Goal: Check status: Check status

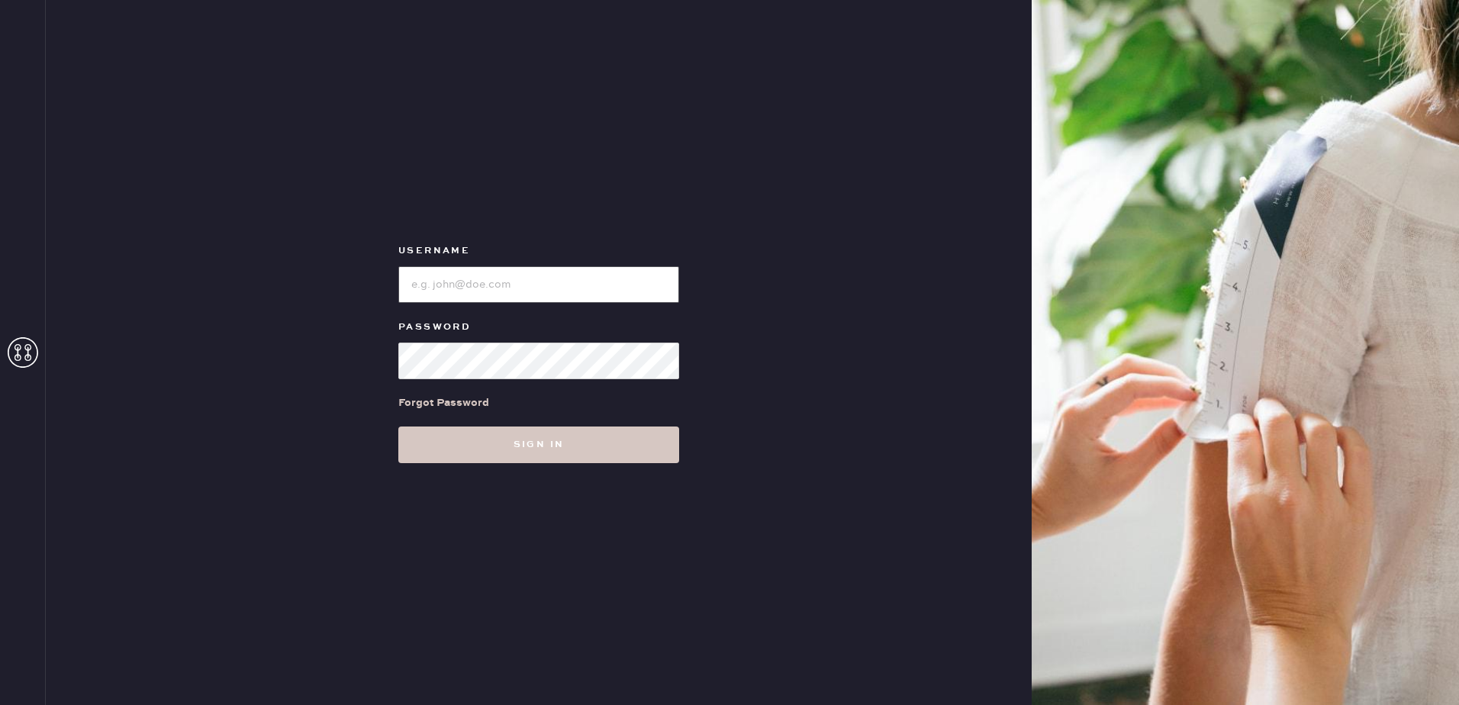
click at [498, 288] on input "loginName" at bounding box center [538, 284] width 281 height 37
type input "[EMAIL_ADDRESS][MEDICAL_DATA][DOMAIN_NAME]"
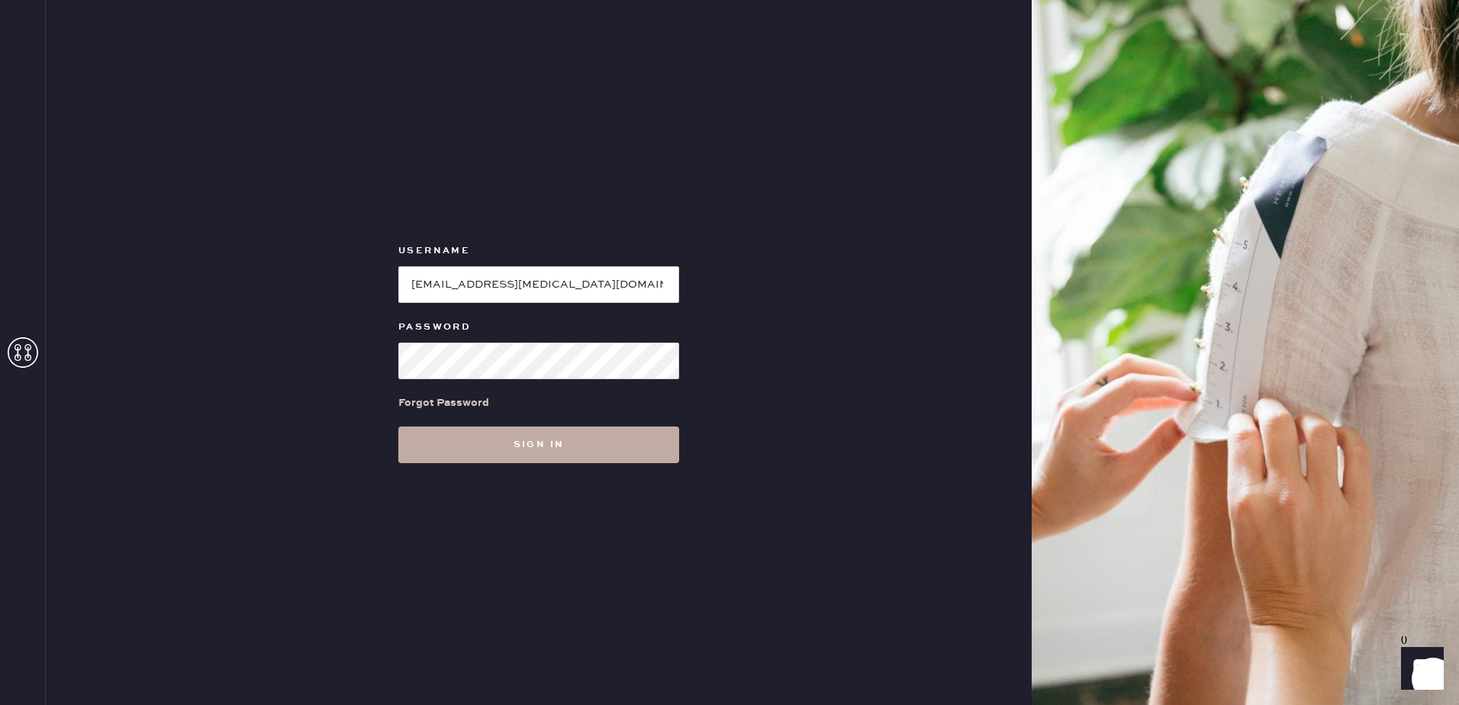
click at [598, 442] on button "Sign in" at bounding box center [538, 445] width 281 height 37
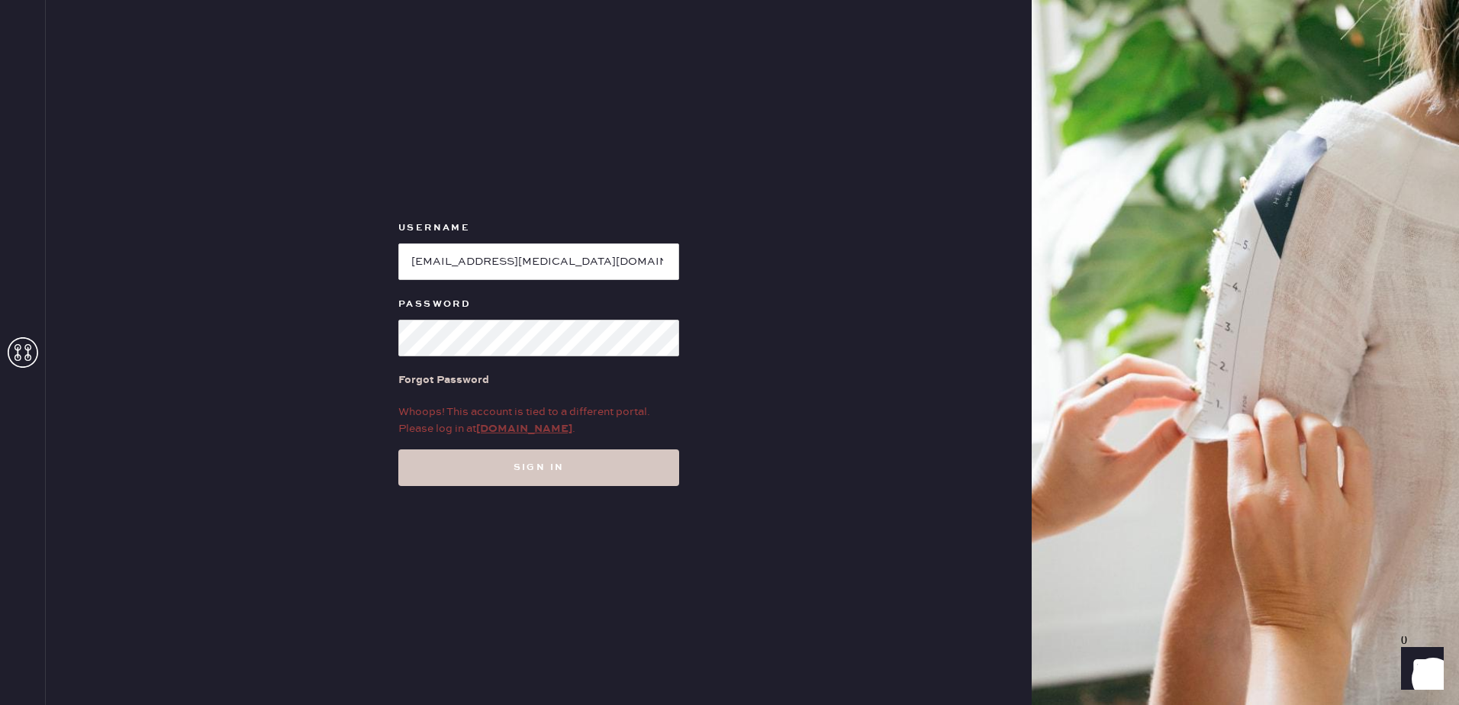
click at [550, 429] on link "my.hemster.co" at bounding box center [524, 429] width 96 height 14
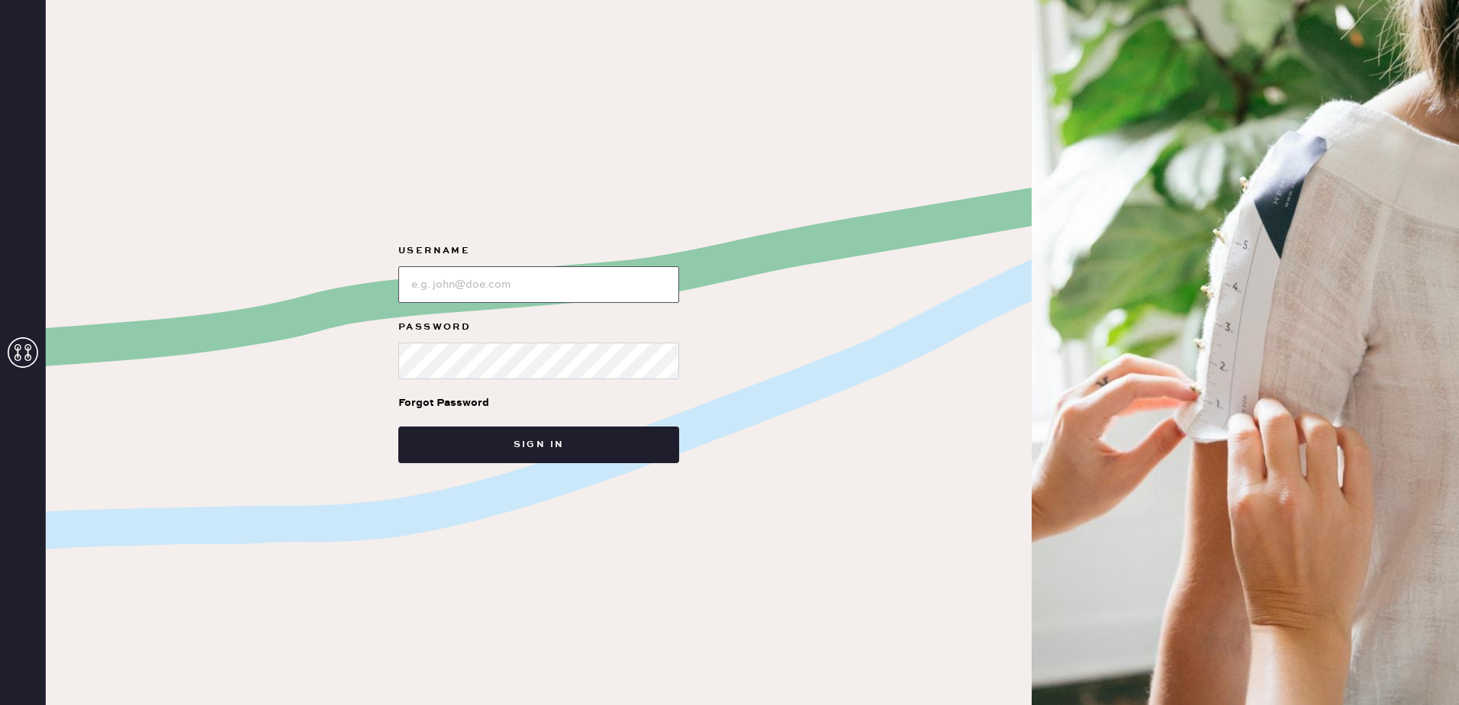
type input "[EMAIL_ADDRESS][MEDICAL_DATA][DOMAIN_NAME]"
click at [508, 298] on input "loginName" at bounding box center [538, 284] width 281 height 37
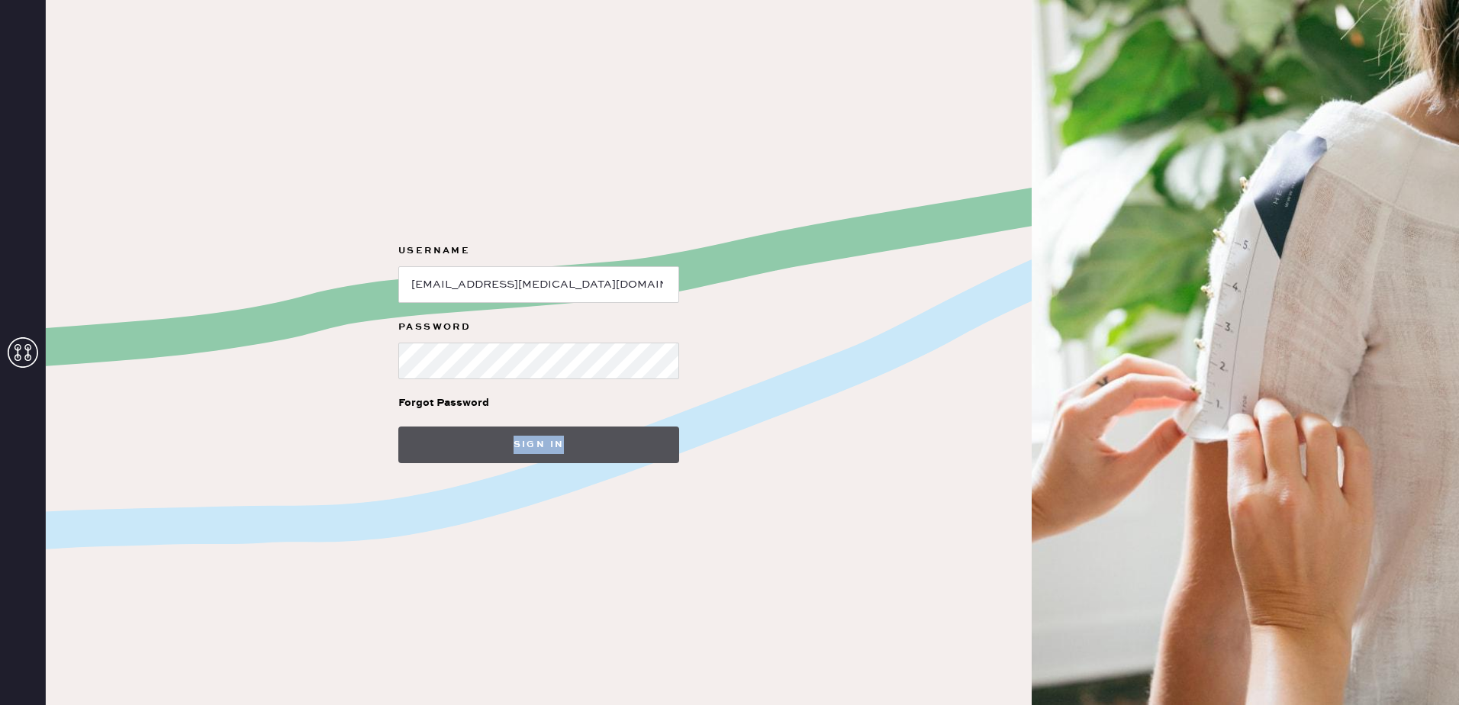
click at [616, 429] on form "Username Password Forgot Password Sign in" at bounding box center [538, 352] width 305 height 221
drag, startPoint x: 616, startPoint y: 429, endPoint x: 619, endPoint y: 443, distance: 14.1
click at [624, 443] on button "Sign in" at bounding box center [538, 445] width 281 height 37
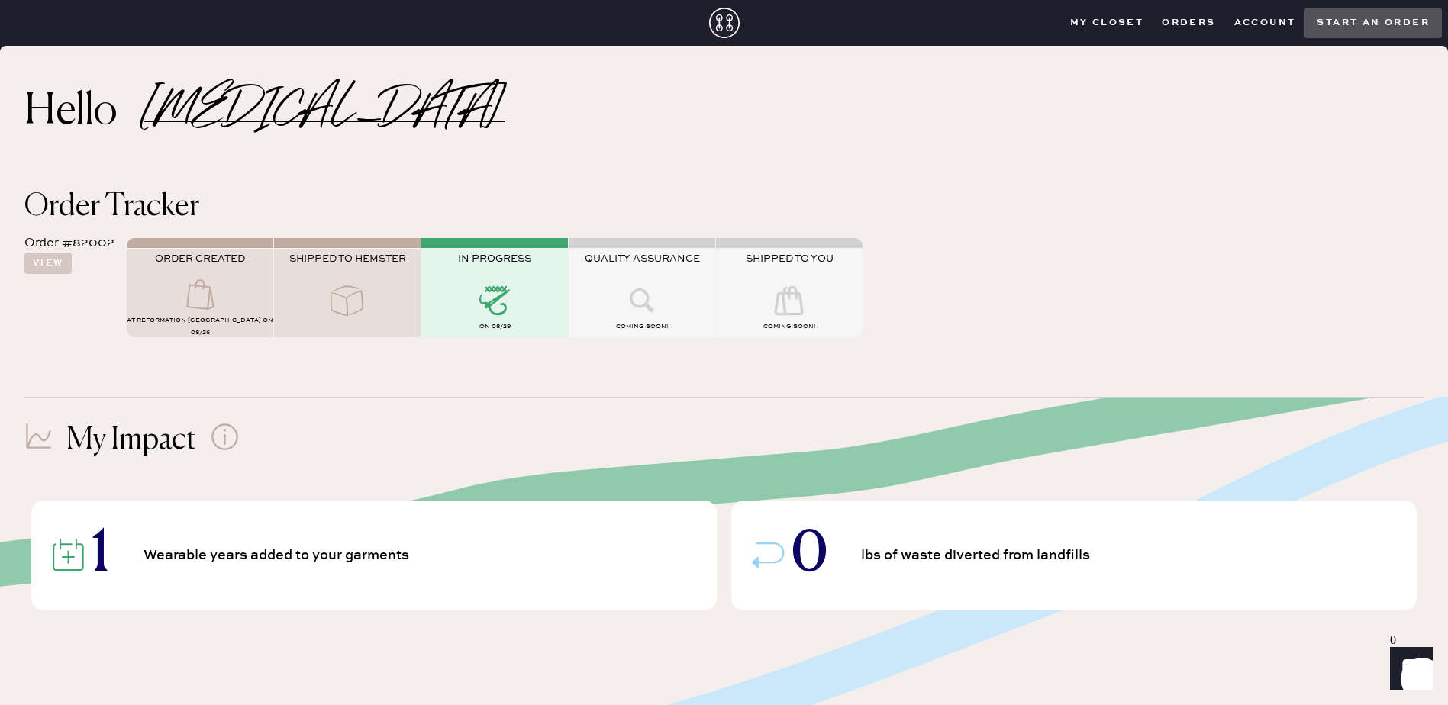
click at [525, 320] on div "on 08/29" at bounding box center [494, 328] width 147 height 18
click at [55, 276] on div "Order #82002 View ORDER CREATED AT Reformation [GEOGRAPHIC_DATA] on 08/26 SHIPP…" at bounding box center [723, 285] width 1399 height 126
click at [53, 269] on button "View" at bounding box center [47, 263] width 47 height 21
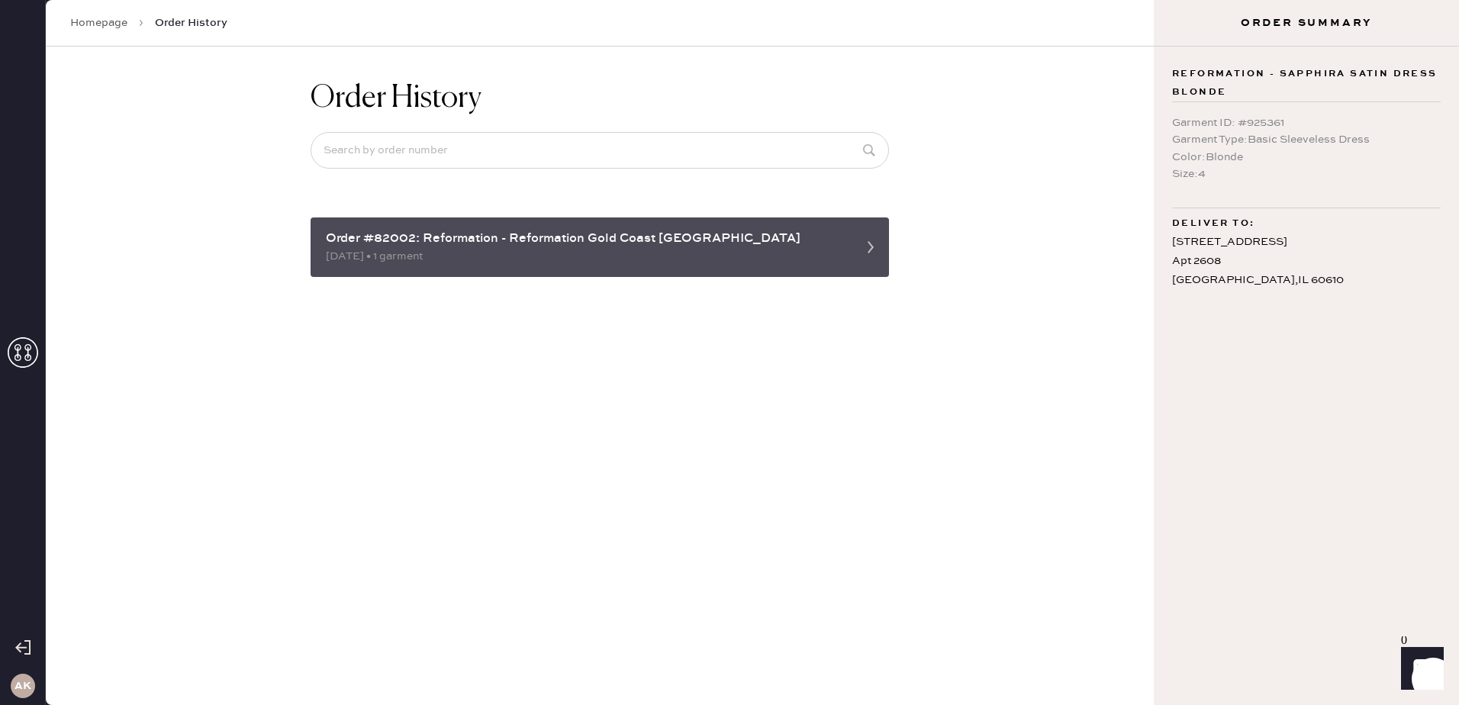
click at [635, 258] on div "[DATE] • 1 garment" at bounding box center [586, 256] width 520 height 17
click at [588, 231] on div "Order #82002: Reformation - Reformation Gold Coast [GEOGRAPHIC_DATA]" at bounding box center [586, 239] width 520 height 18
click at [840, 249] on div "[DATE] • 1 garment" at bounding box center [586, 256] width 520 height 17
click at [786, 230] on div "Order #82002: Reformation - Reformation Gold Coast [GEOGRAPHIC_DATA]" at bounding box center [586, 239] width 520 height 18
click at [604, 241] on div "Order #82002: Reformation - Reformation Gold Coast [GEOGRAPHIC_DATA]" at bounding box center [586, 239] width 520 height 18
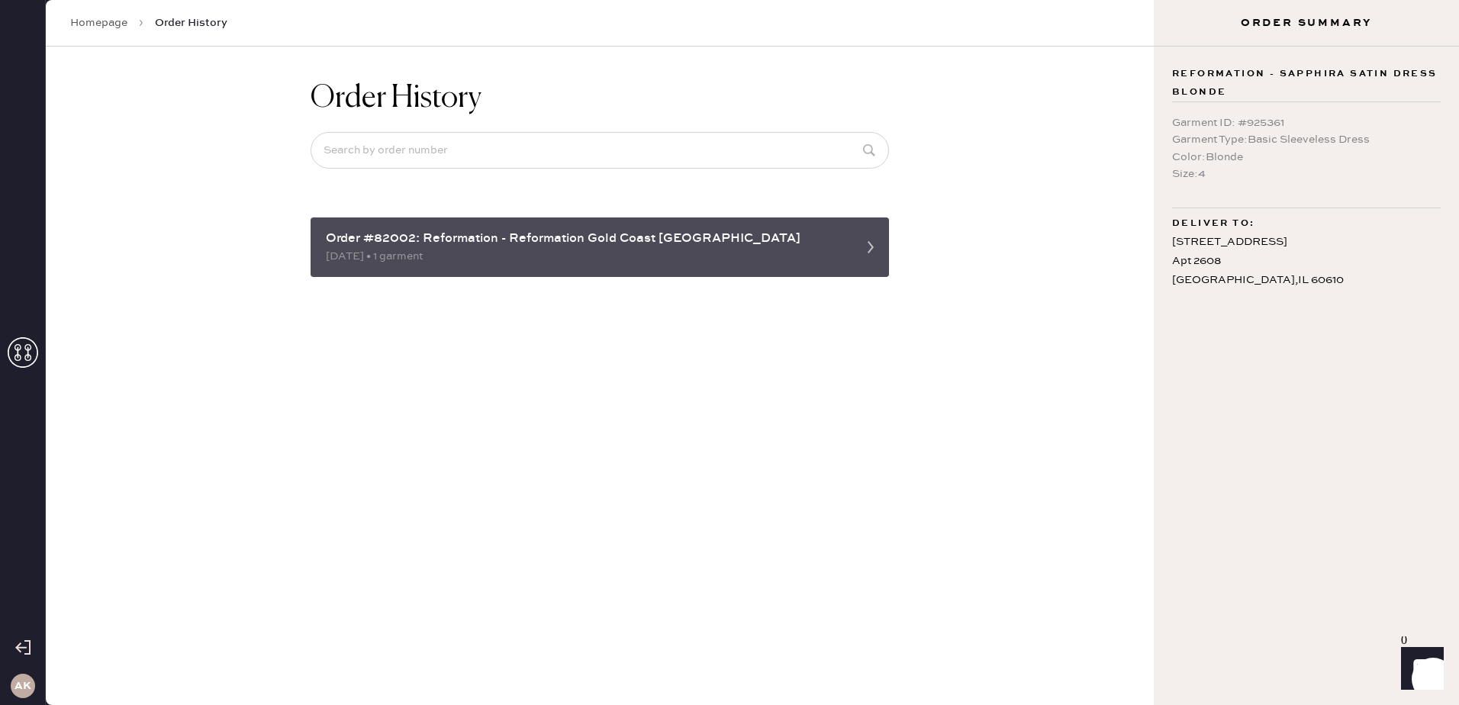
click at [374, 223] on div "Order #82002: Reformation - Reformation [GEOGRAPHIC_DATA] [DATE] • 1 garment" at bounding box center [600, 248] width 578 height 60
click at [730, 243] on div "Order #82002: Reformation - Reformation Gold Coast [GEOGRAPHIC_DATA]" at bounding box center [586, 239] width 520 height 18
click at [759, 265] on div "Order #82002: Reformation - Reformation [GEOGRAPHIC_DATA] [DATE] • 1 garment" at bounding box center [600, 248] width 578 height 60
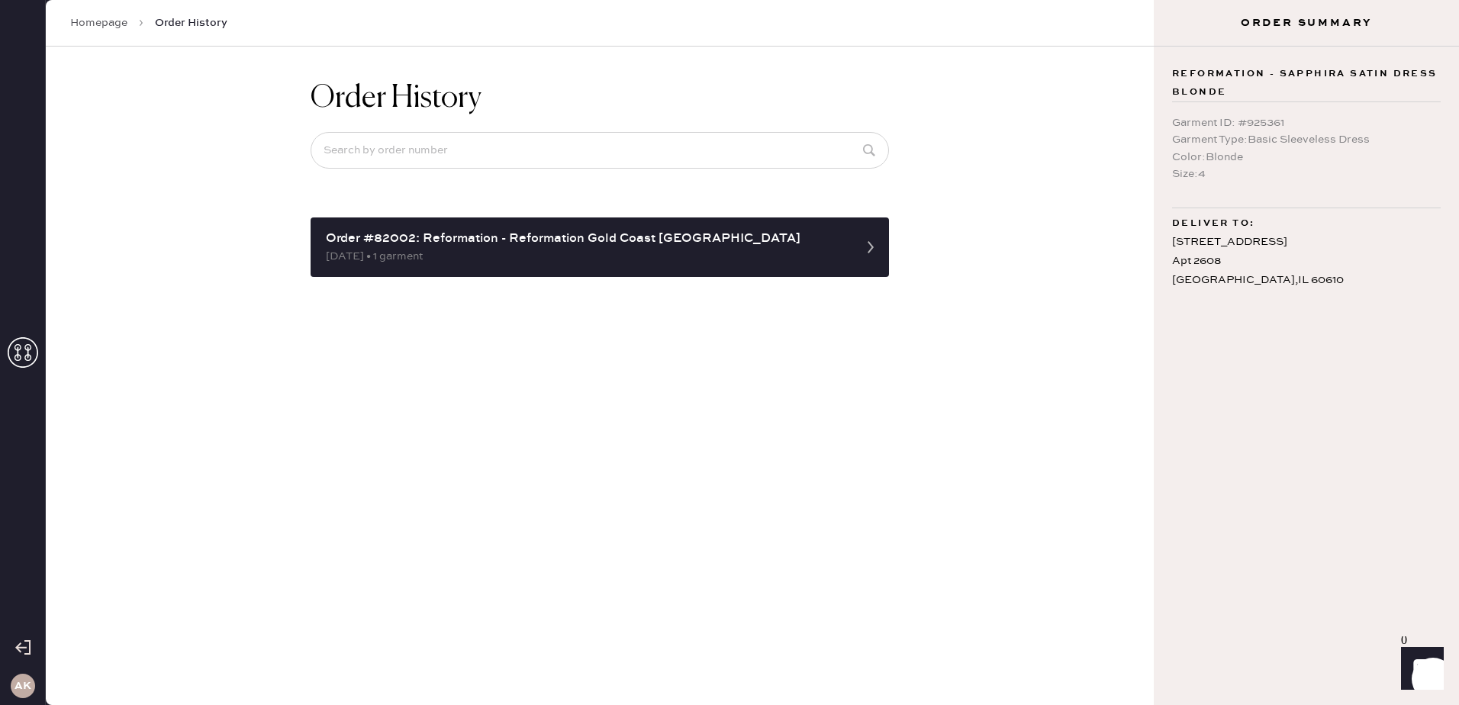
click at [1440, 665] on icon "Launch Front Chat" at bounding box center [1422, 668] width 43 height 43
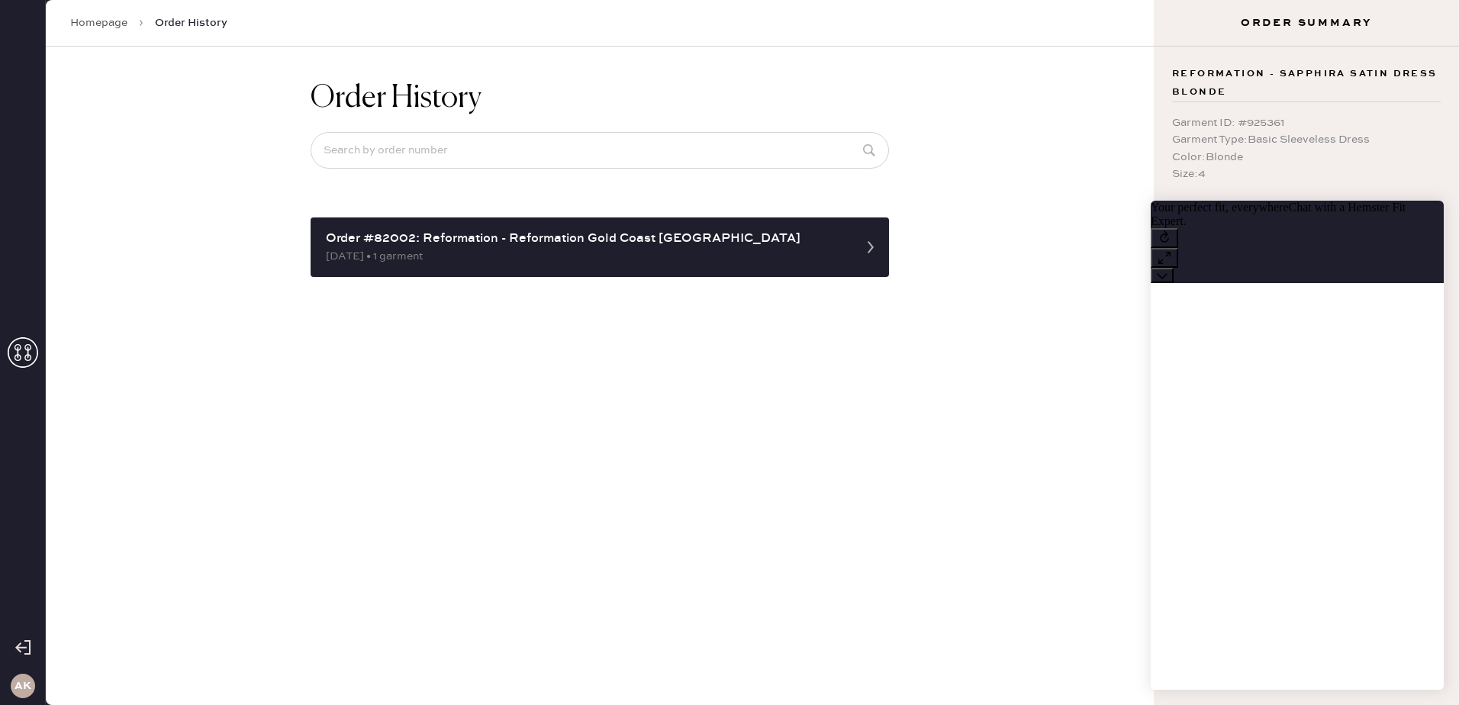
scroll to position [1, 0]
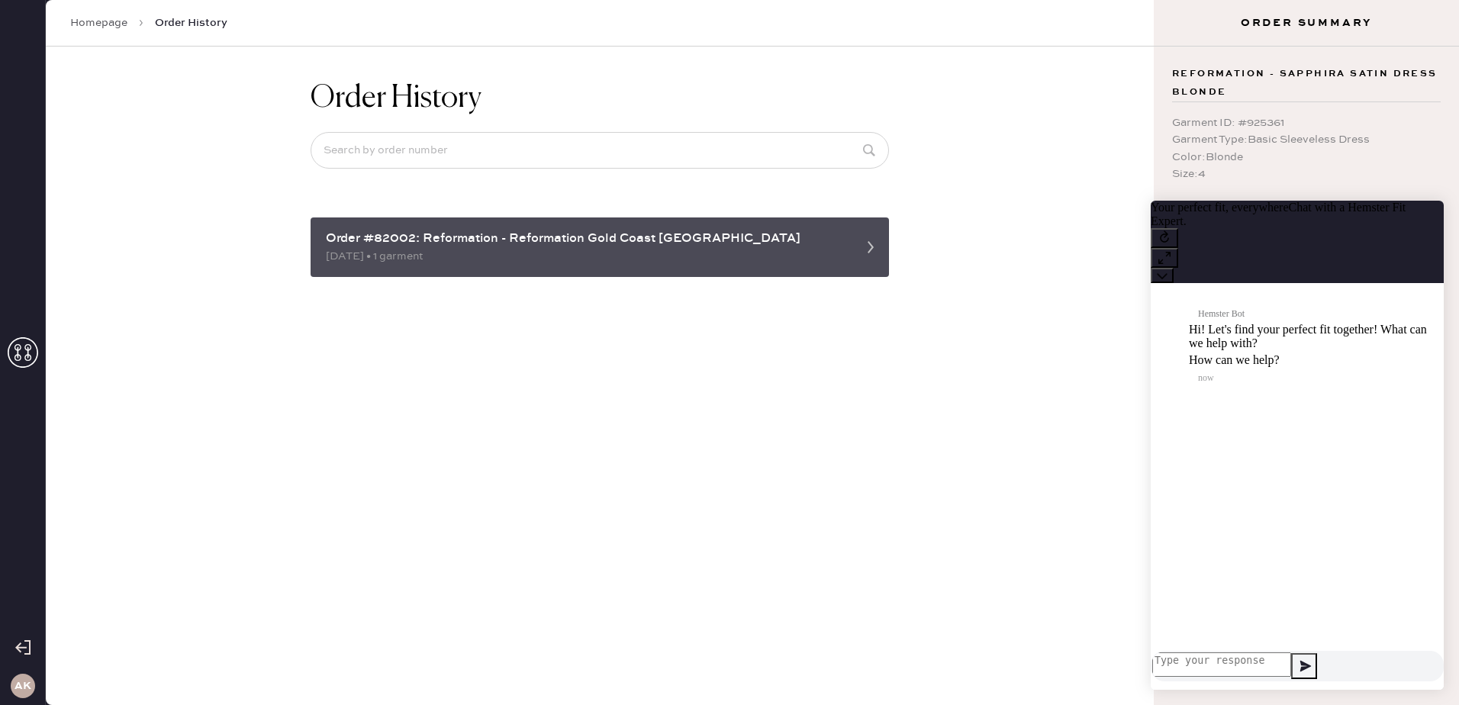
click at [675, 253] on div "[DATE] • 1 garment" at bounding box center [586, 256] width 520 height 17
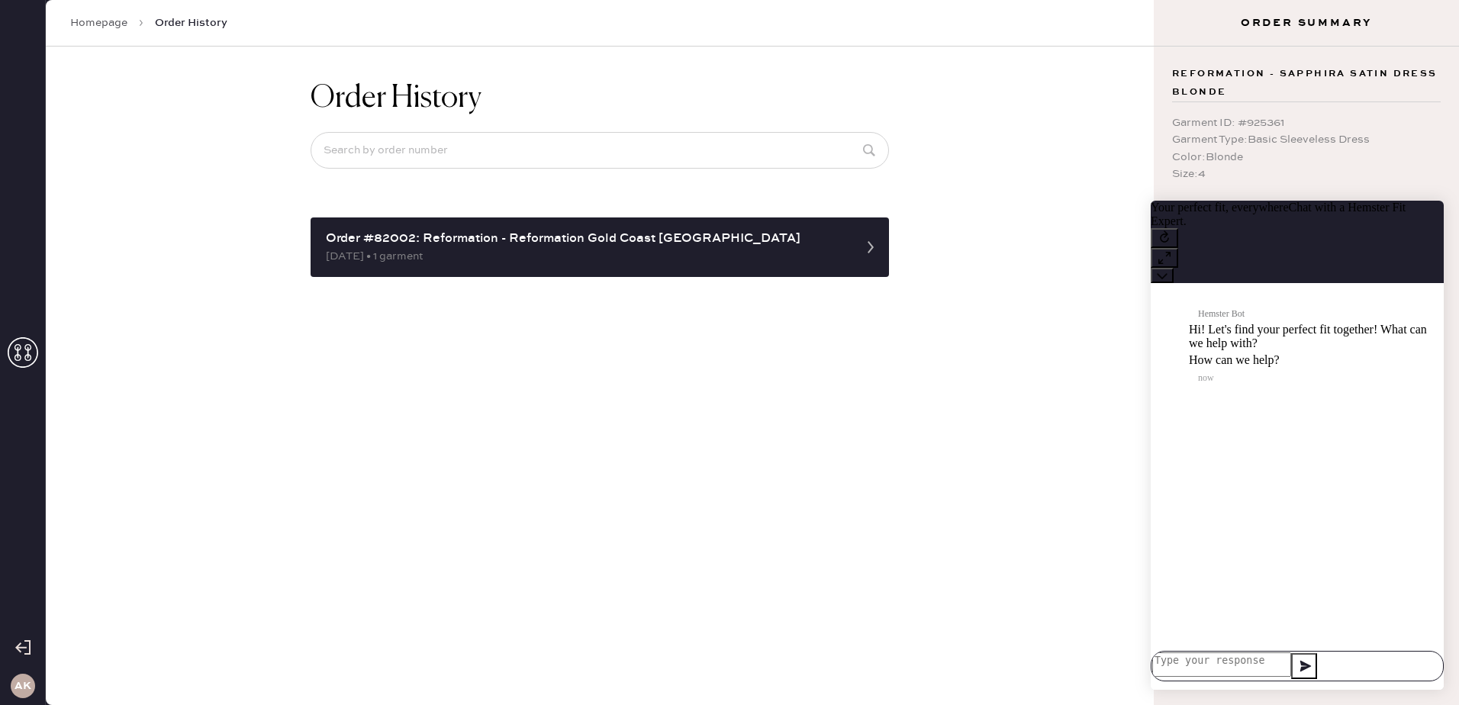
click at [1260, 663] on textarea at bounding box center [1221, 665] width 139 height 24
type textarea "Hi - I just wanted to check on ETA for my hemster?"
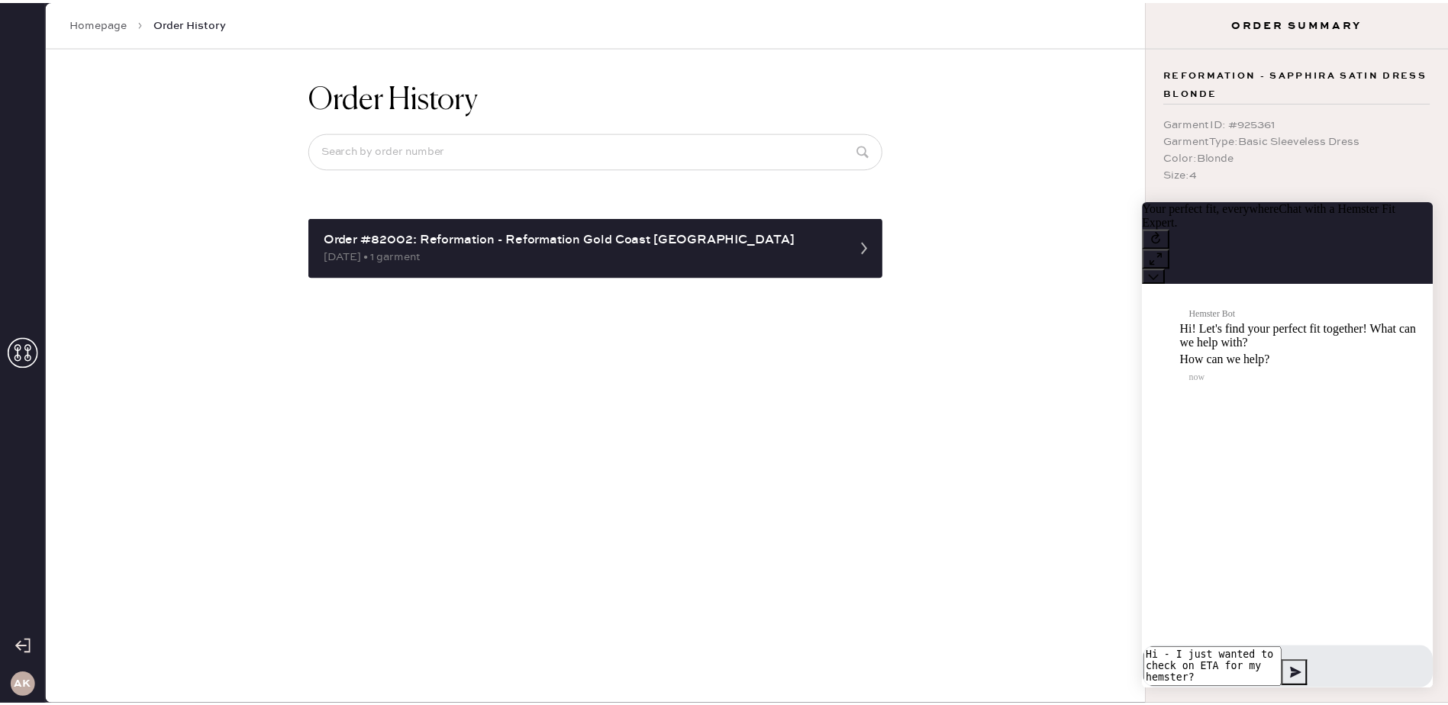
scroll to position [0, 0]
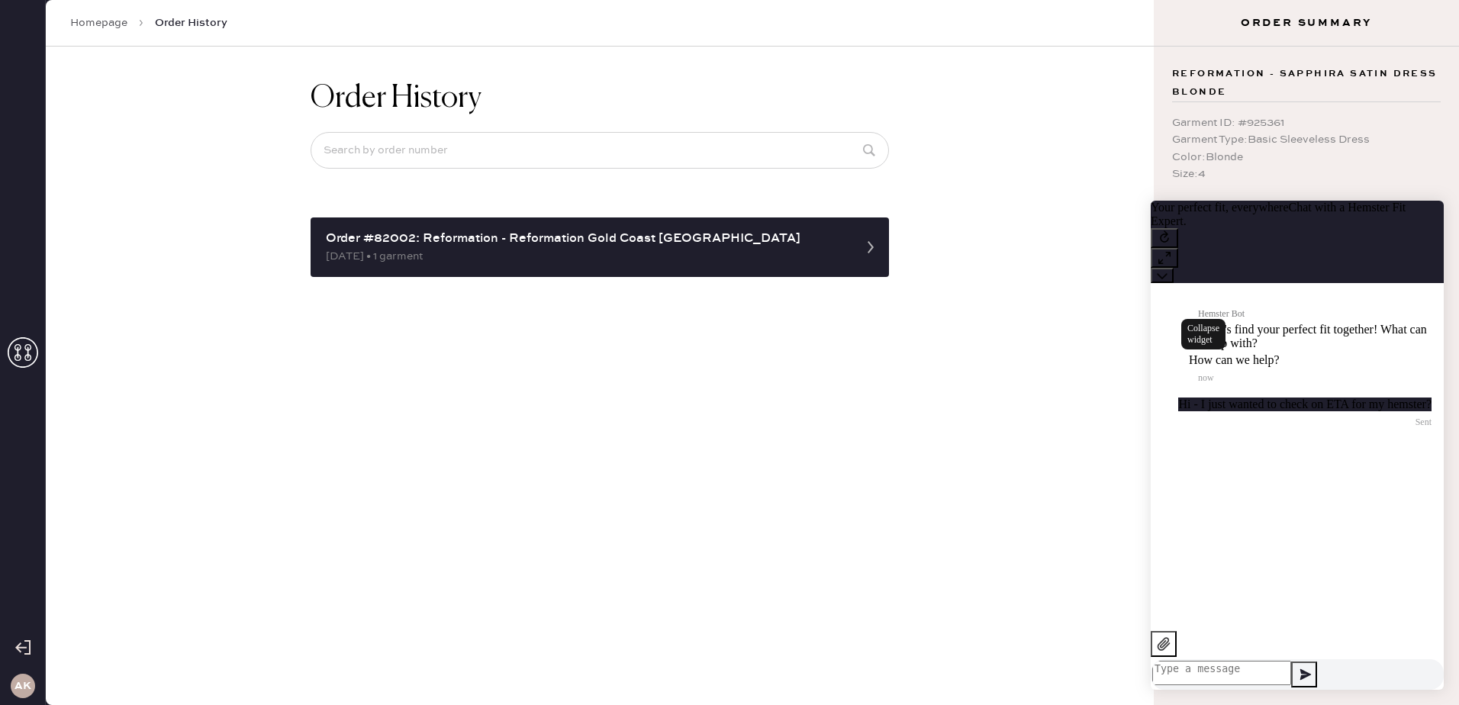
click at [1174, 268] on button at bounding box center [1162, 275] width 23 height 15
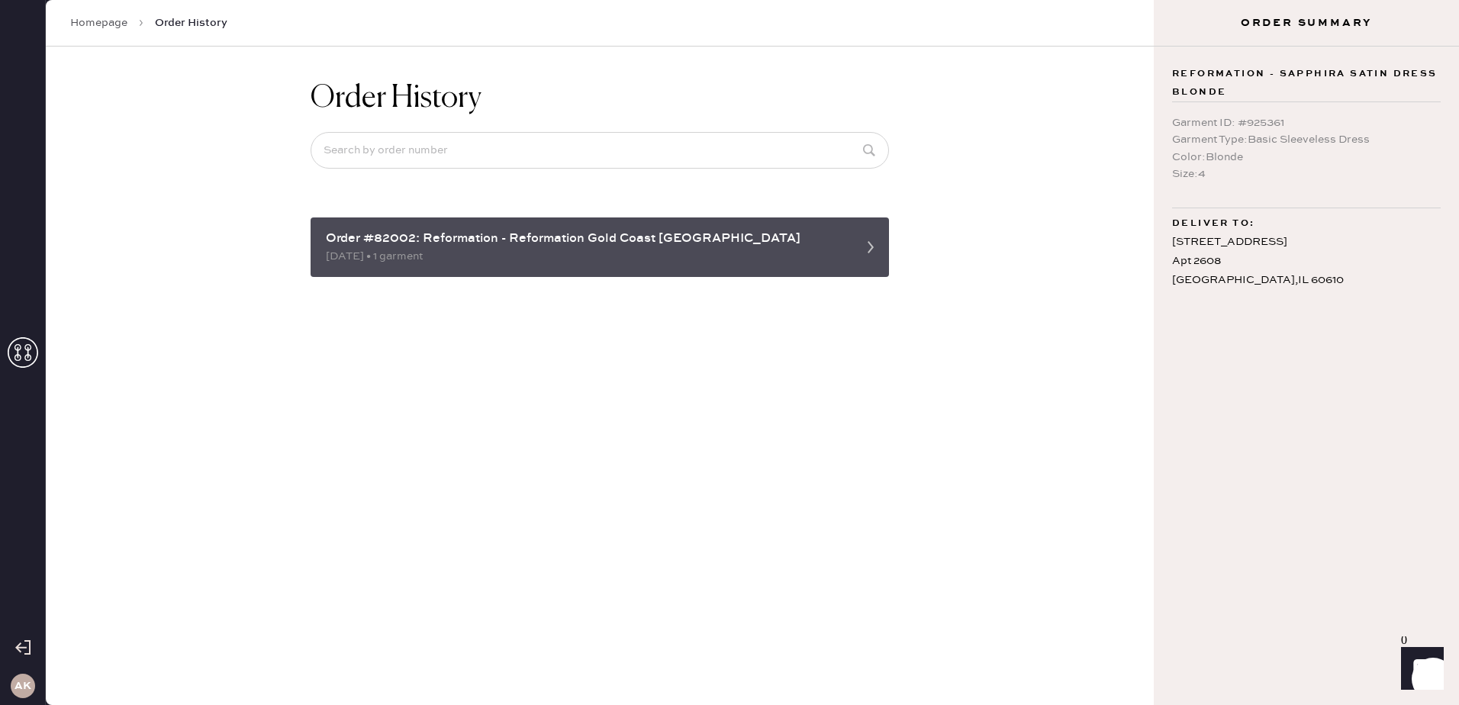
click at [688, 259] on div "[DATE] • 1 garment" at bounding box center [586, 256] width 520 height 17
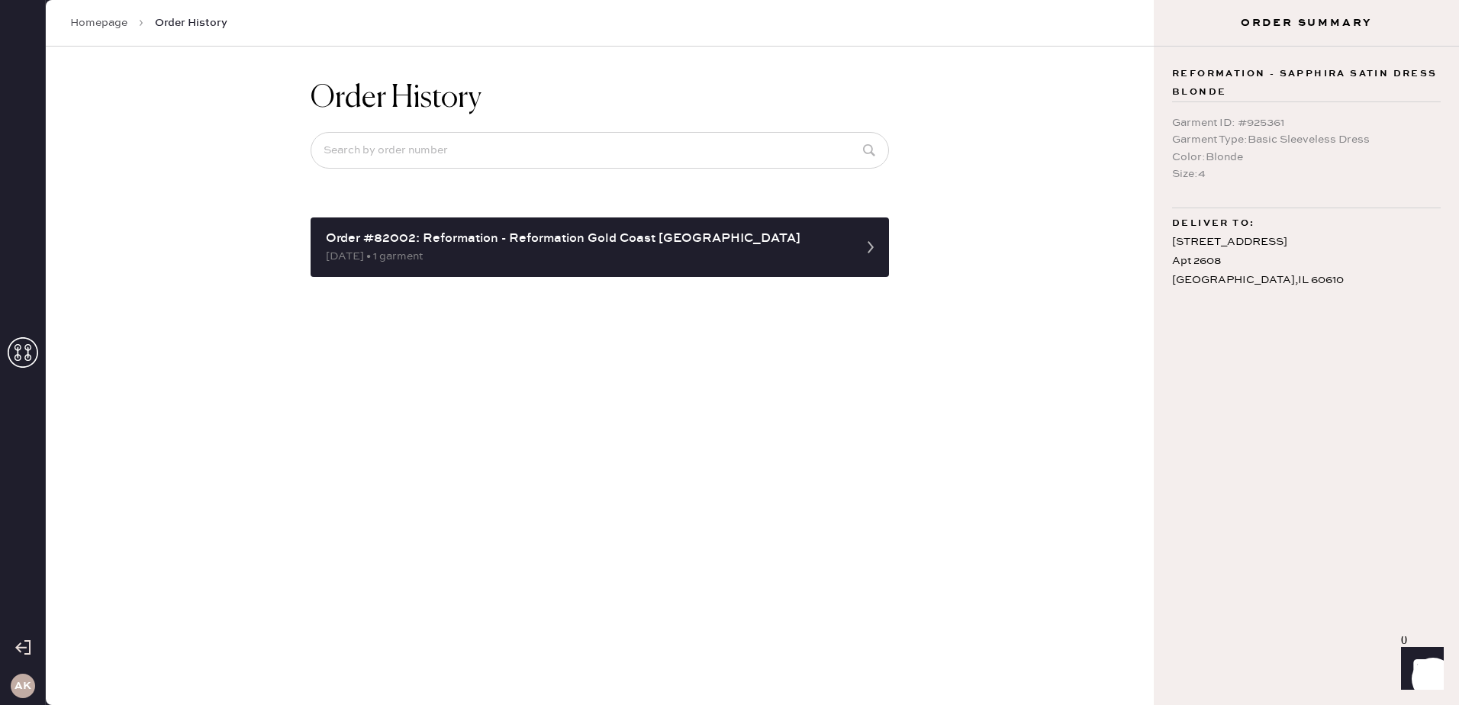
click at [89, 26] on link "Homepage" at bounding box center [98, 22] width 57 height 15
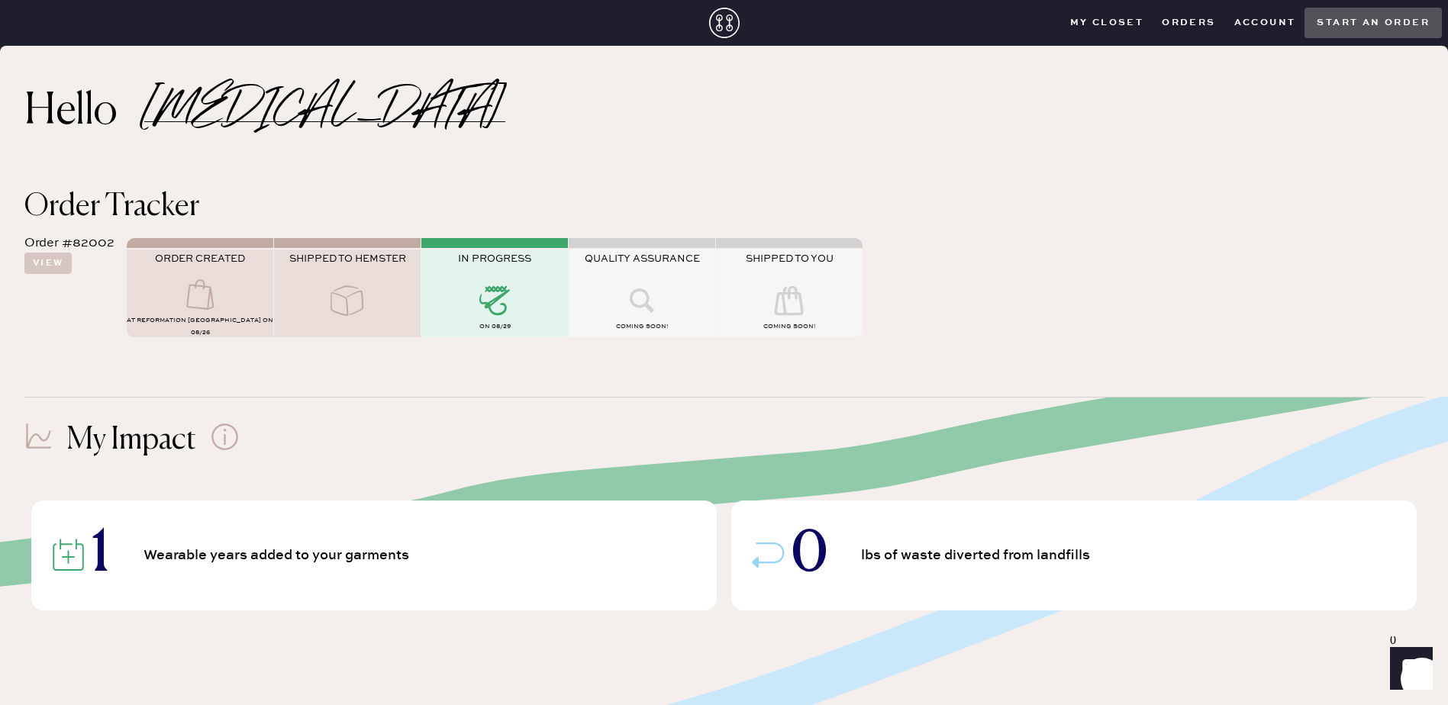
click at [570, 299] on div at bounding box center [642, 302] width 147 height 34
click at [545, 299] on div at bounding box center [494, 302] width 147 height 34
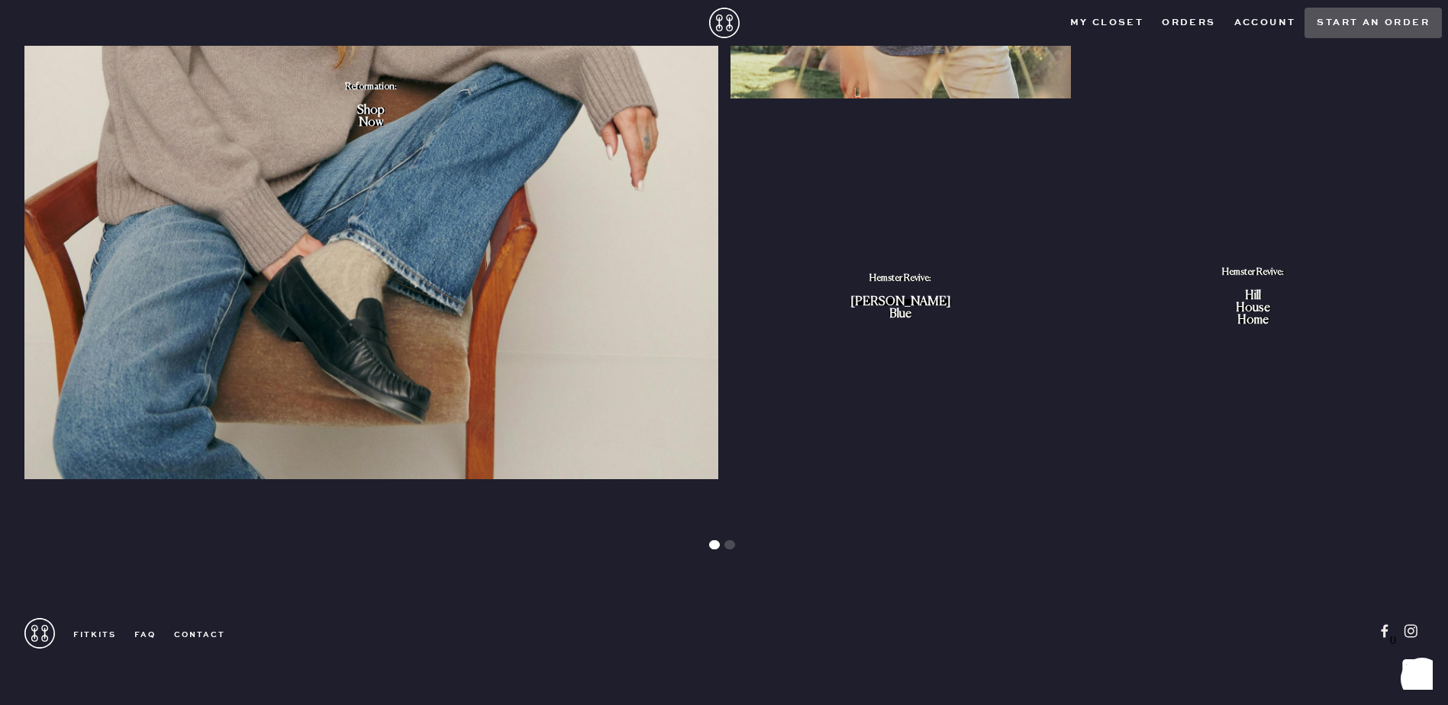
scroll to position [1821, 0]
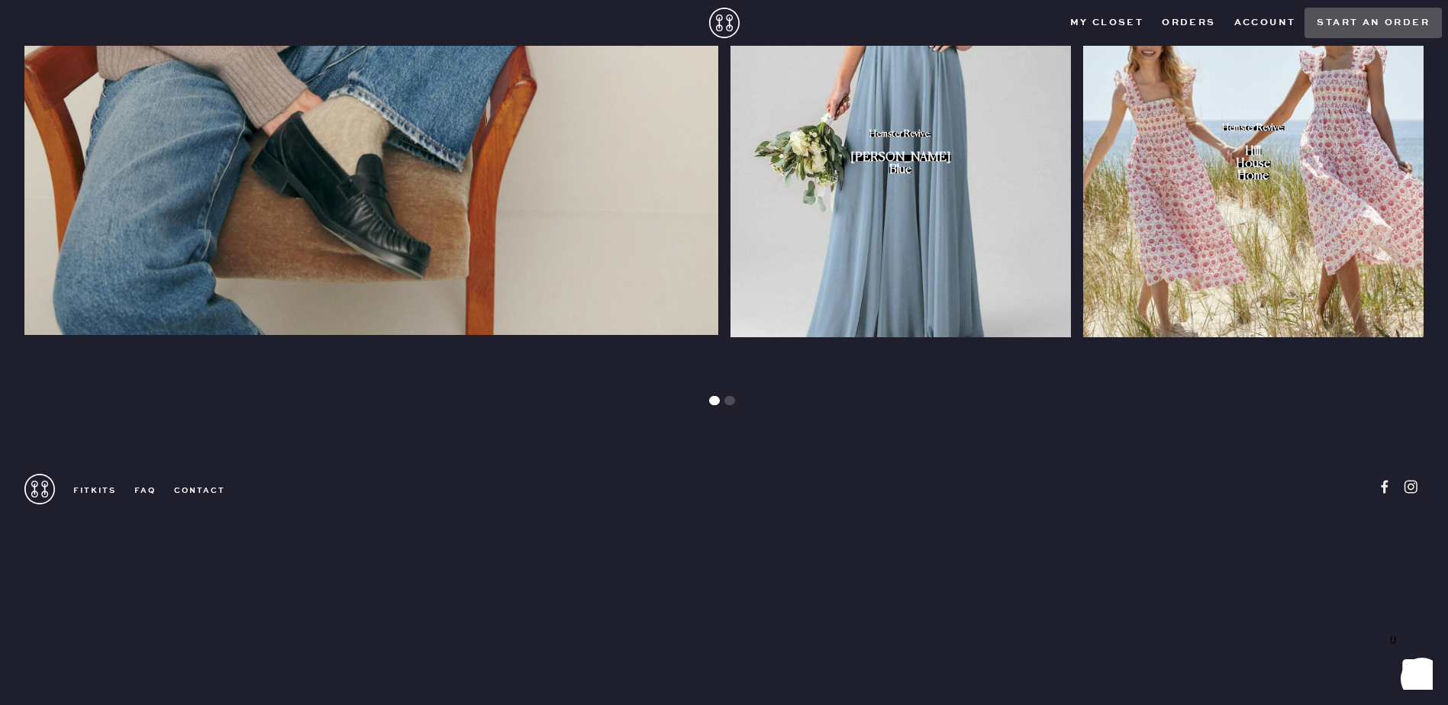
click at [208, 481] on div "FitKits FAQ contact" at bounding box center [124, 491] width 201 height 34
click at [208, 491] on link "contact" at bounding box center [190, 490] width 69 height 11
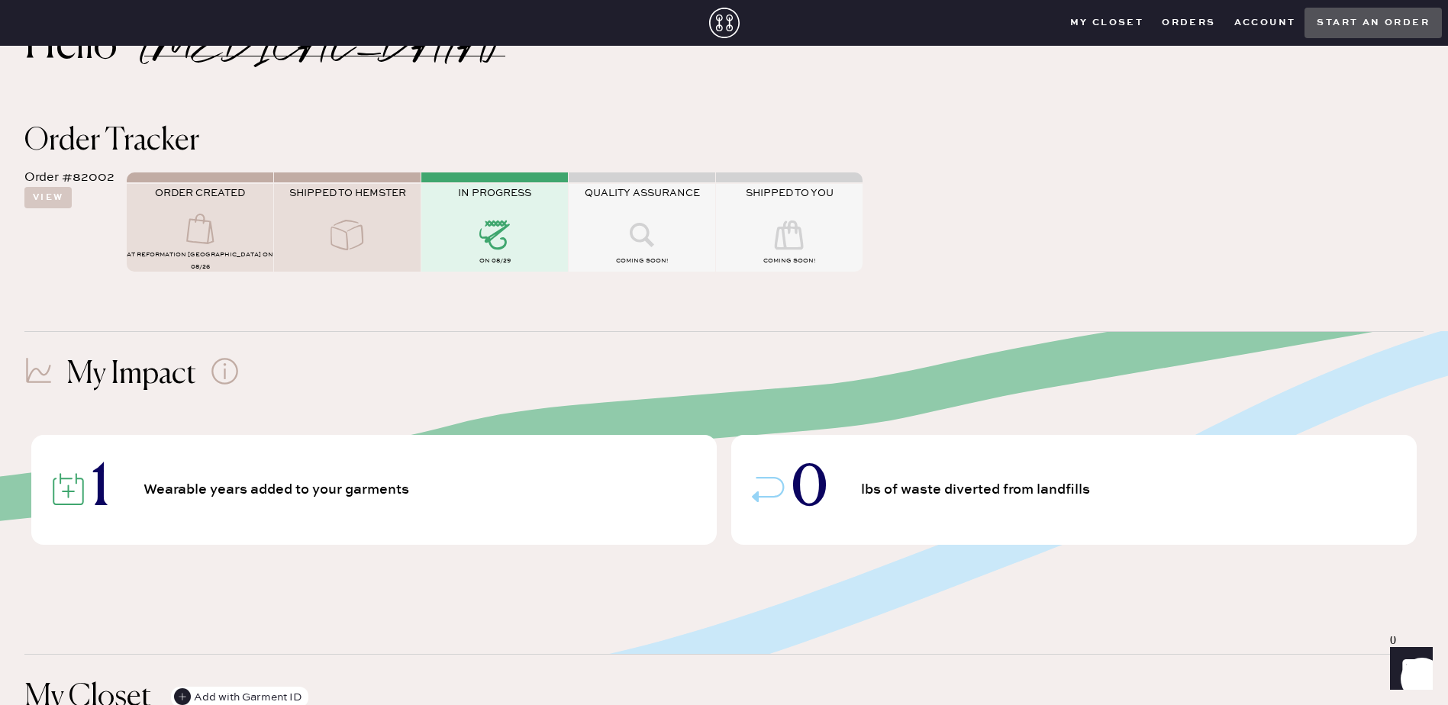
scroll to position [0, 0]
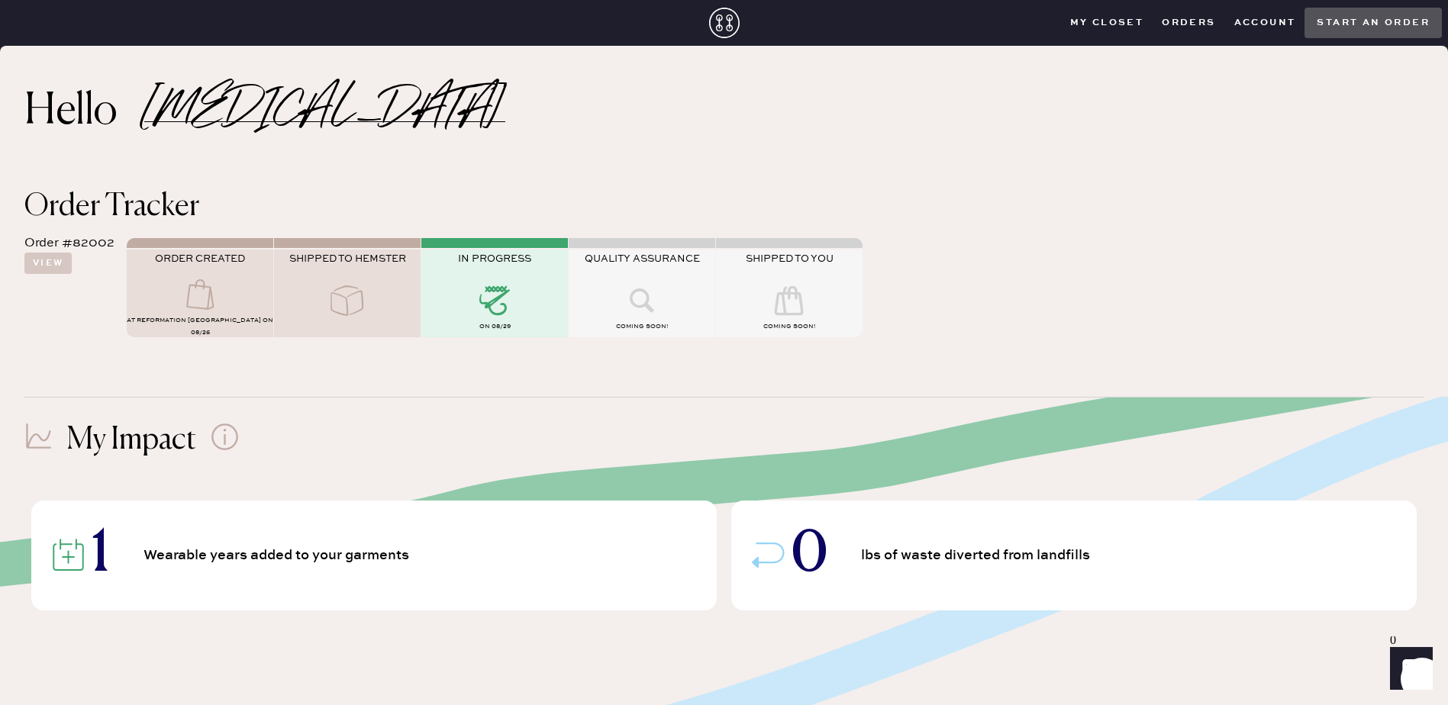
click at [1416, 665] on icon "Show" at bounding box center [1411, 668] width 18 height 18
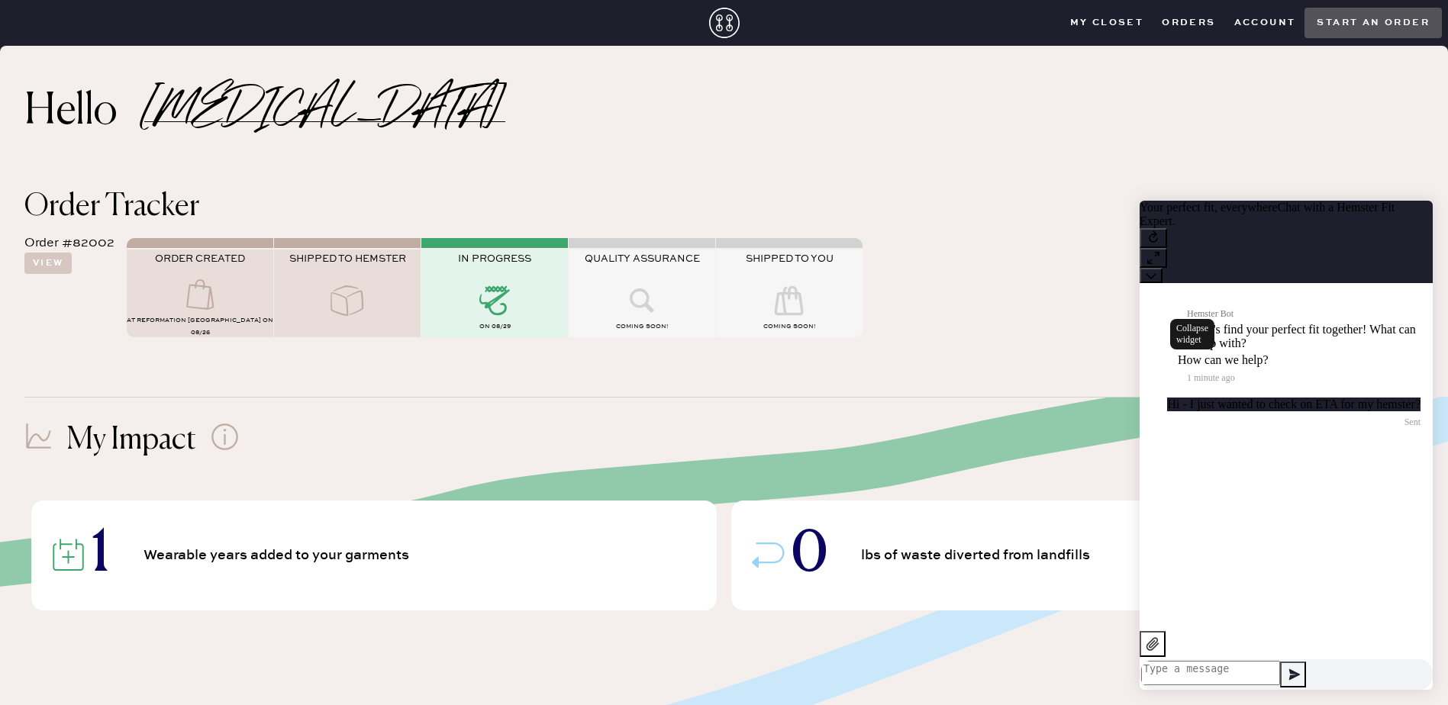
drag, startPoint x: 1420, startPoint y: 233, endPoint x: 2540, endPoint y: 418, distance: 1135.6
click at [1162, 268] on button at bounding box center [1150, 275] width 23 height 15
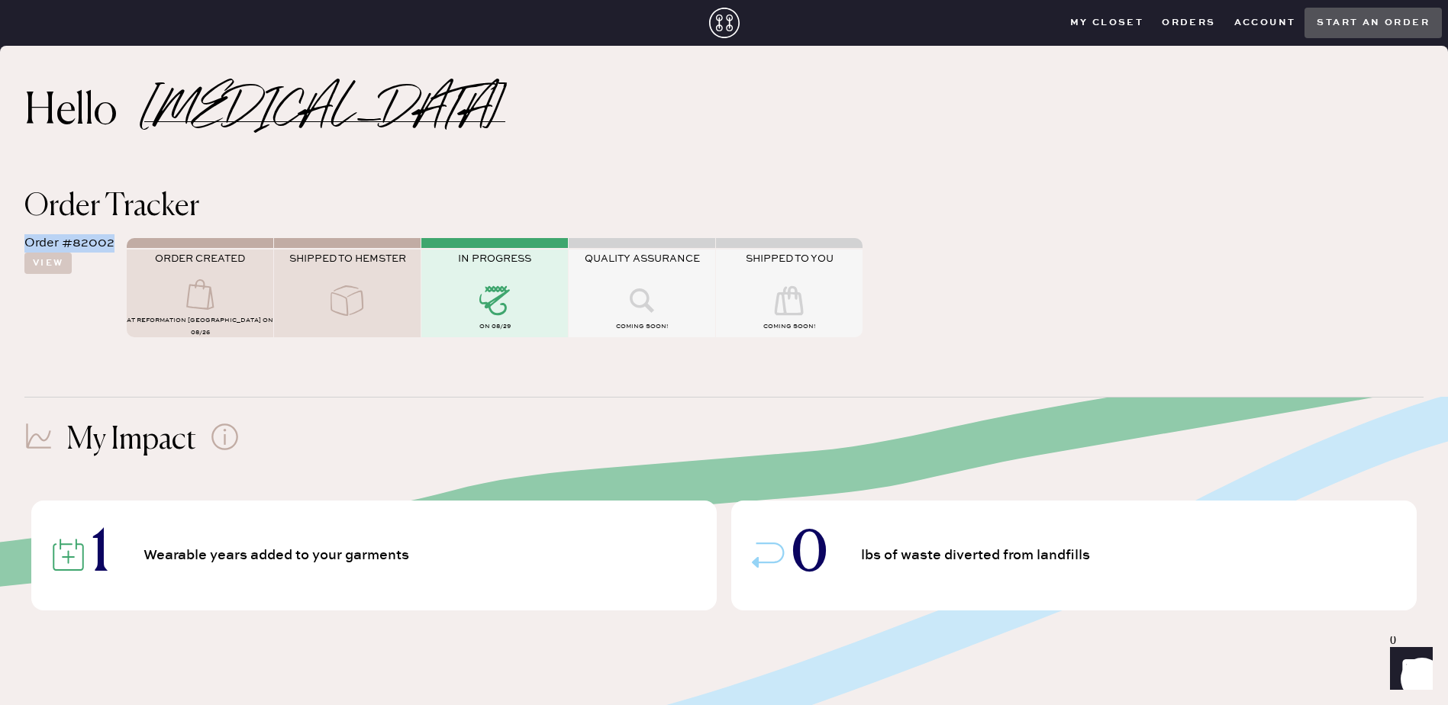
drag, startPoint x: 100, startPoint y: 243, endPoint x: 21, endPoint y: 250, distance: 79.6
click at [21, 250] on div "Order Tracker Order #82002 View ORDER CREATED AT Reformation [GEOGRAPHIC_DATA] …" at bounding box center [724, 269] width 1448 height 205
copy div "Order #82002"
click at [117, 247] on div "Order #82002 View ORDER CREATED AT Reformation [GEOGRAPHIC_DATA] on 08/26 SHIPP…" at bounding box center [723, 285] width 1399 height 126
click at [114, 244] on div "Order #82002 View ORDER CREATED AT Reformation [GEOGRAPHIC_DATA] on 08/26 SHIPP…" at bounding box center [723, 285] width 1399 height 126
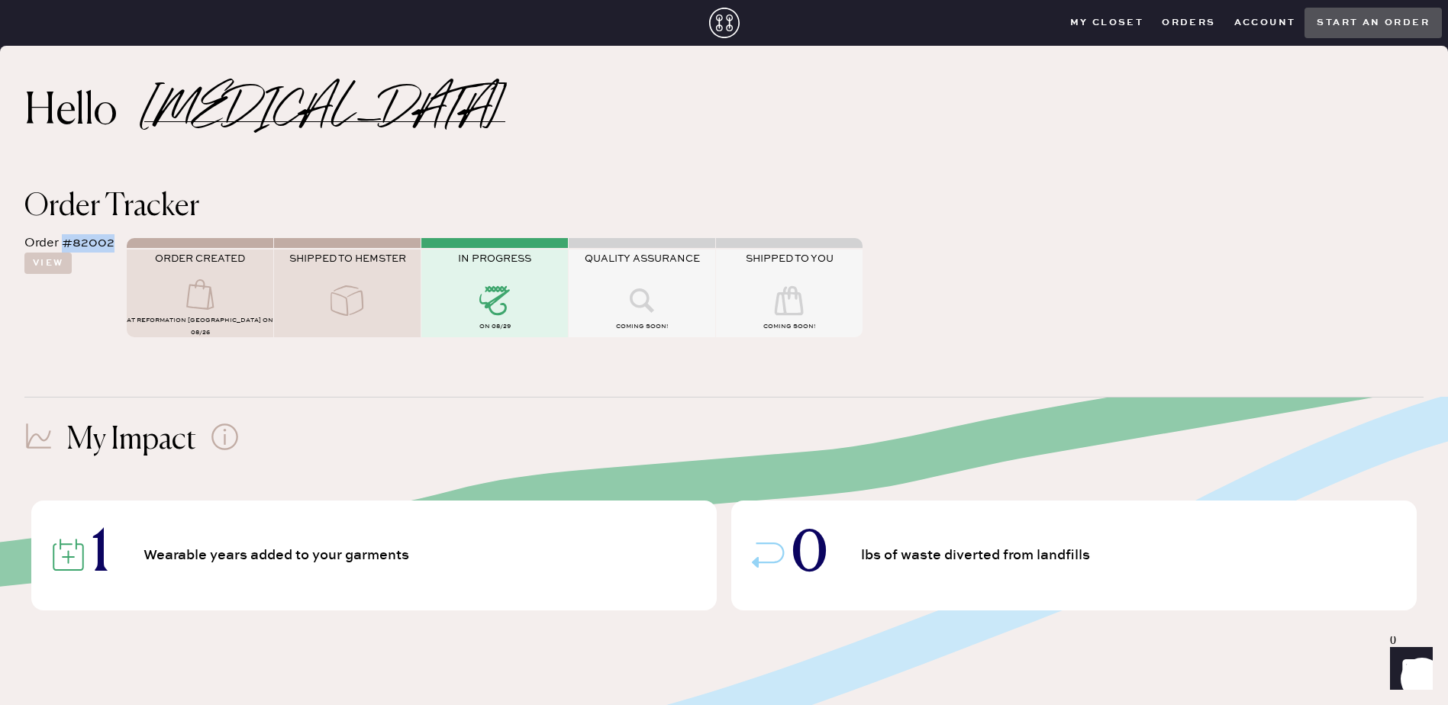
drag, startPoint x: 111, startPoint y: 245, endPoint x: 61, endPoint y: 244, distance: 49.6
click at [61, 244] on div "Order #82002" at bounding box center [69, 243] width 90 height 18
copy div "#82002"
